Goal: Use online tool/utility: Use online tool/utility

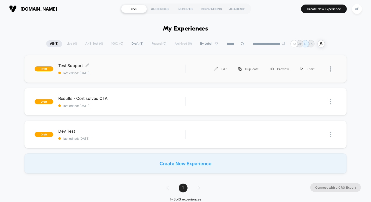
click at [69, 68] on span "Test Support Click to edit experience details" at bounding box center [121, 65] width 127 height 5
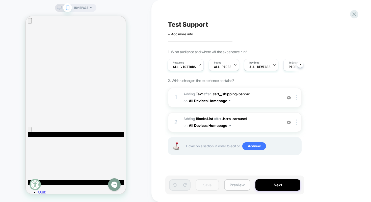
click at [241, 184] on button "Preview" at bounding box center [237, 184] width 26 height 11
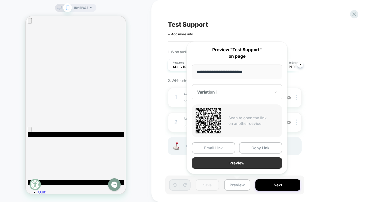
click at [236, 165] on button "Preview" at bounding box center [237, 162] width 90 height 11
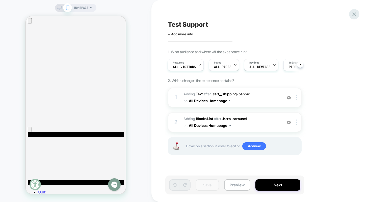
click at [354, 15] on icon at bounding box center [354, 14] width 7 height 7
